Goal: Task Accomplishment & Management: Complete application form

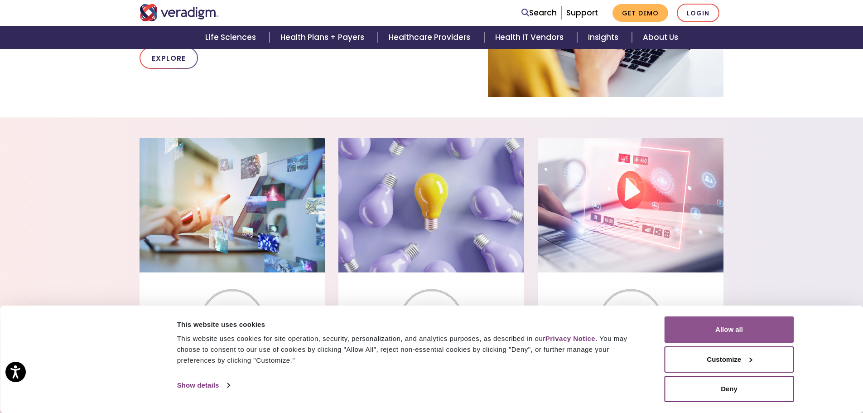
click at [721, 324] on button "Allow all" at bounding box center [730, 329] width 130 height 26
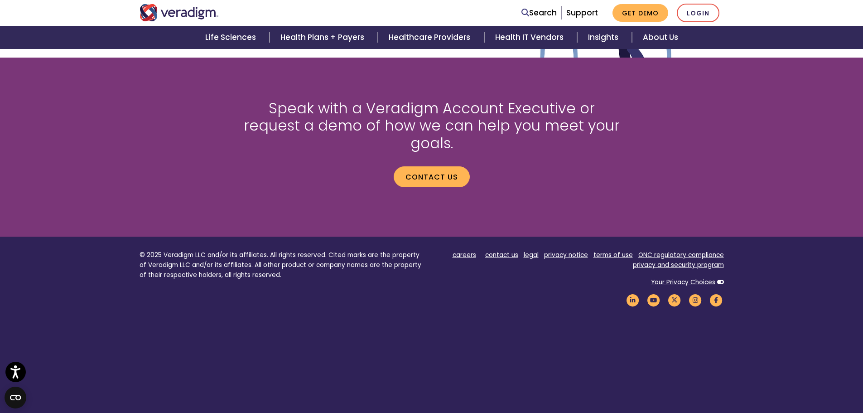
scroll to position [1206, 0]
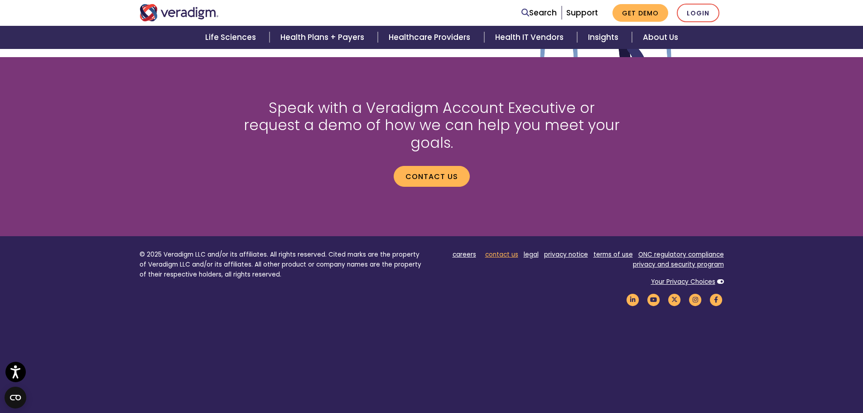
click at [496, 250] on link "contact us" at bounding box center [501, 254] width 33 height 9
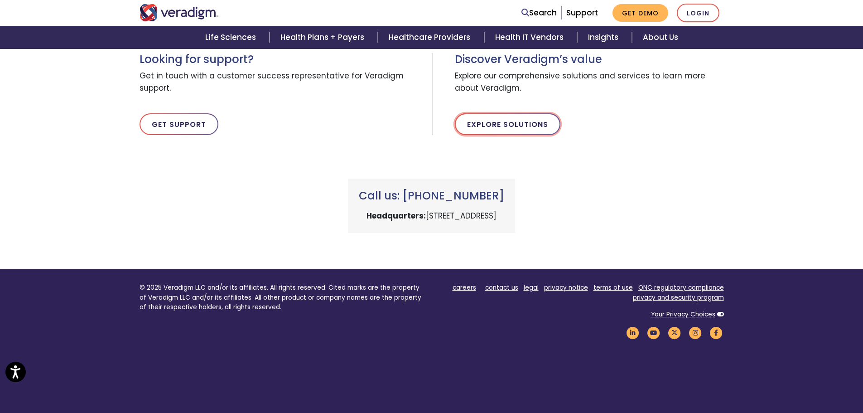
scroll to position [371, 0]
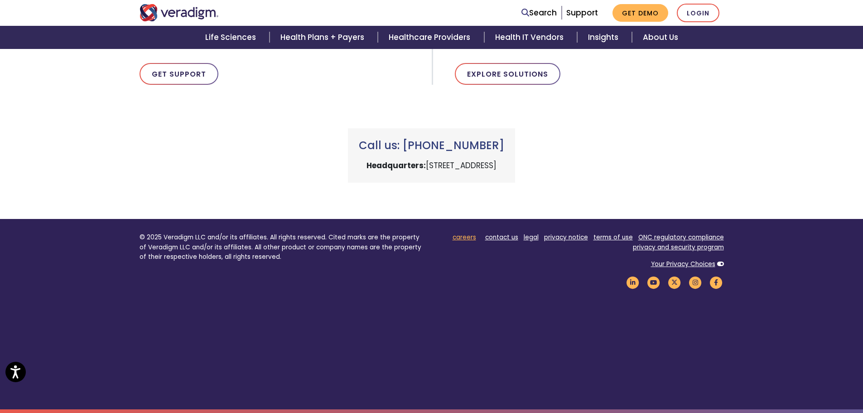
click at [471, 239] on link "careers" at bounding box center [465, 237] width 24 height 9
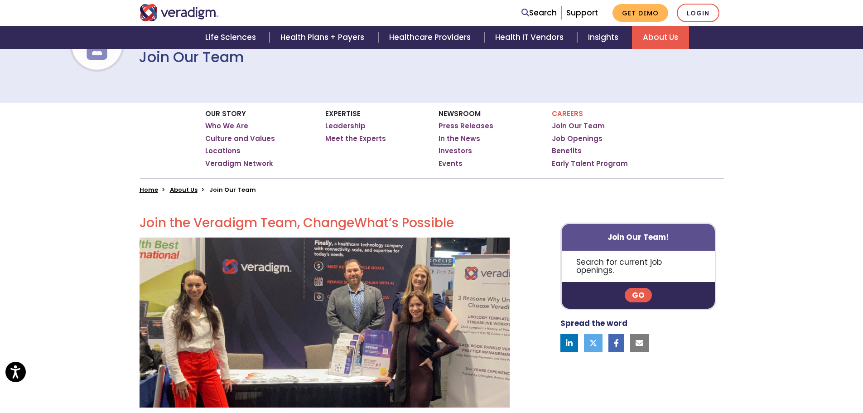
scroll to position [91, 0]
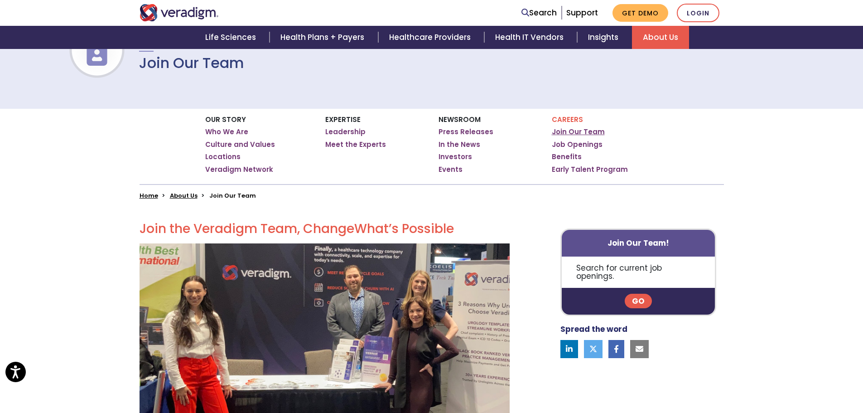
click at [580, 130] on link "Join Our Team" at bounding box center [578, 131] width 53 height 9
click at [580, 145] on link "Job Openings" at bounding box center [577, 144] width 51 height 9
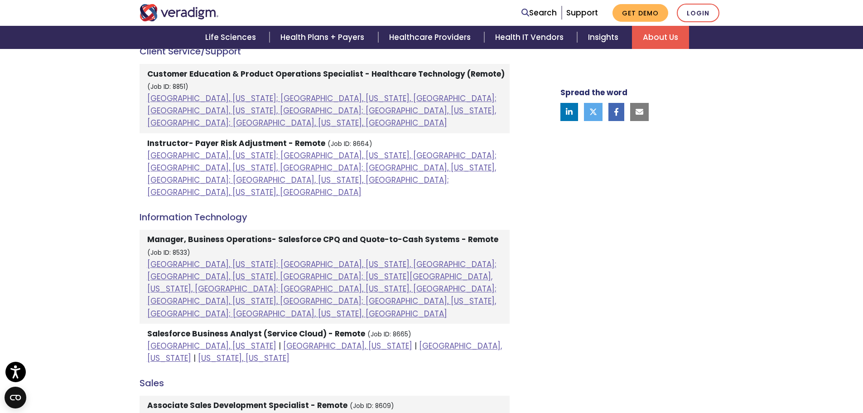
scroll to position [544, 0]
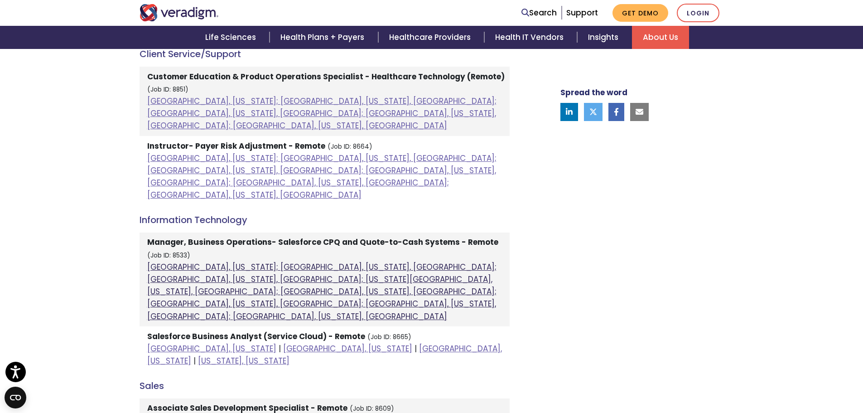
click at [280, 261] on link "Atlanta, Georgia; Columbia, South Carolina, United States; Houston, Texas, Unit…" at bounding box center [321, 291] width 349 height 60
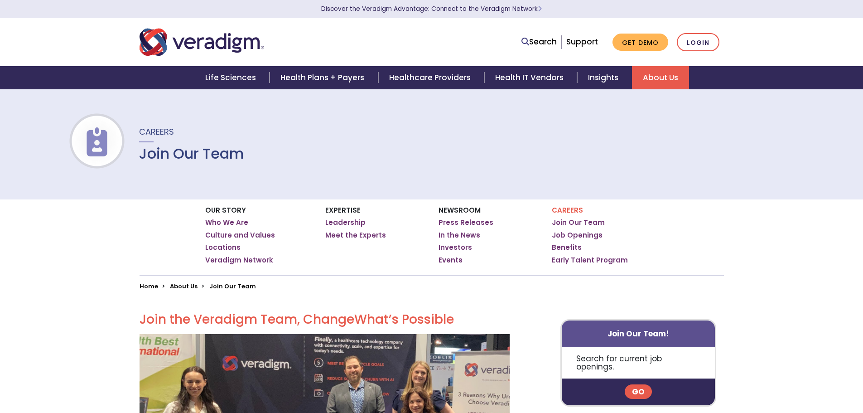
scroll to position [91, 0]
